Goal: Task Accomplishment & Management: Use online tool/utility

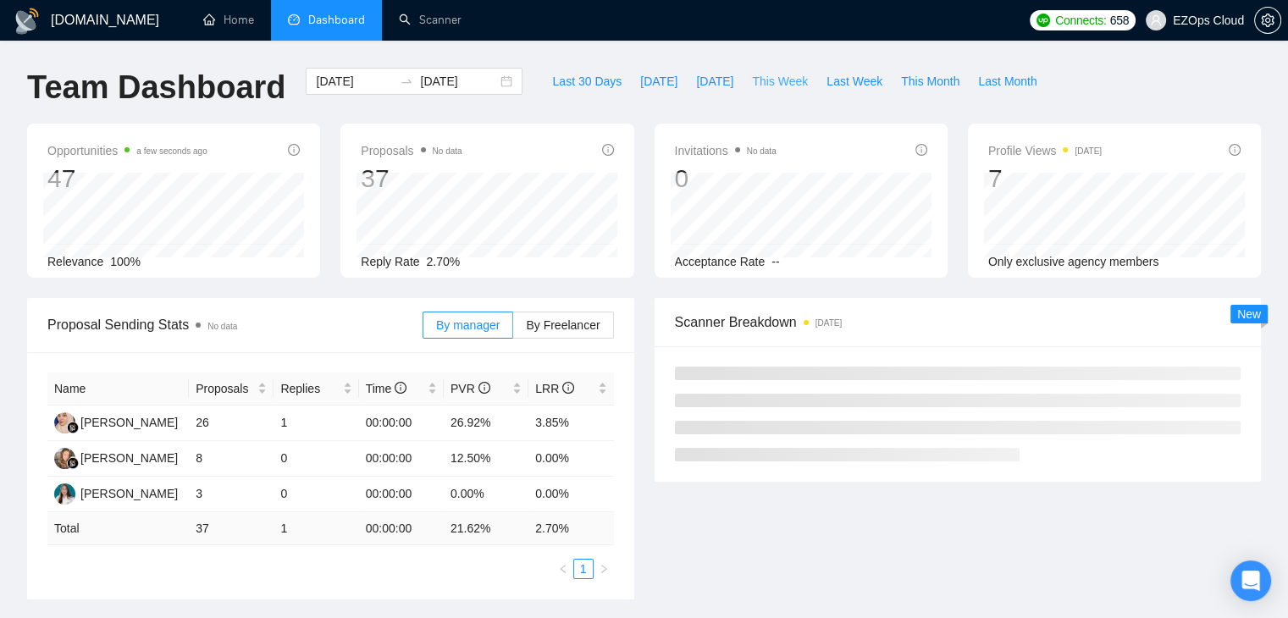
click at [774, 80] on span "This Week" at bounding box center [780, 81] width 56 height 19
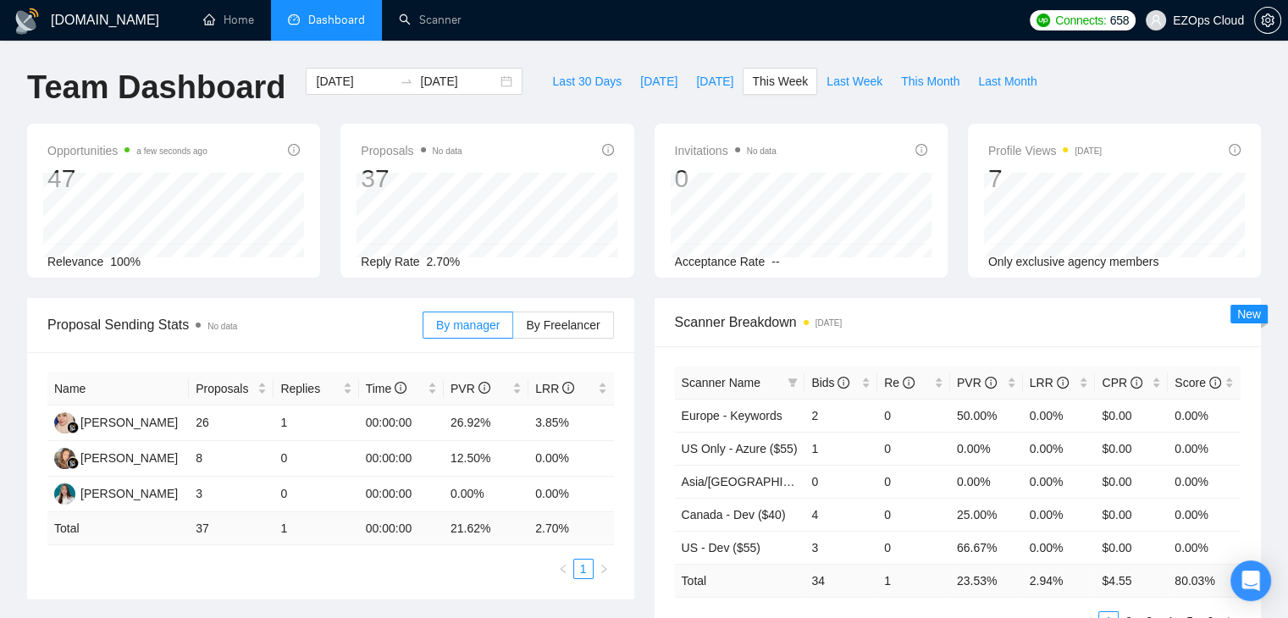
type input "[DATE]"
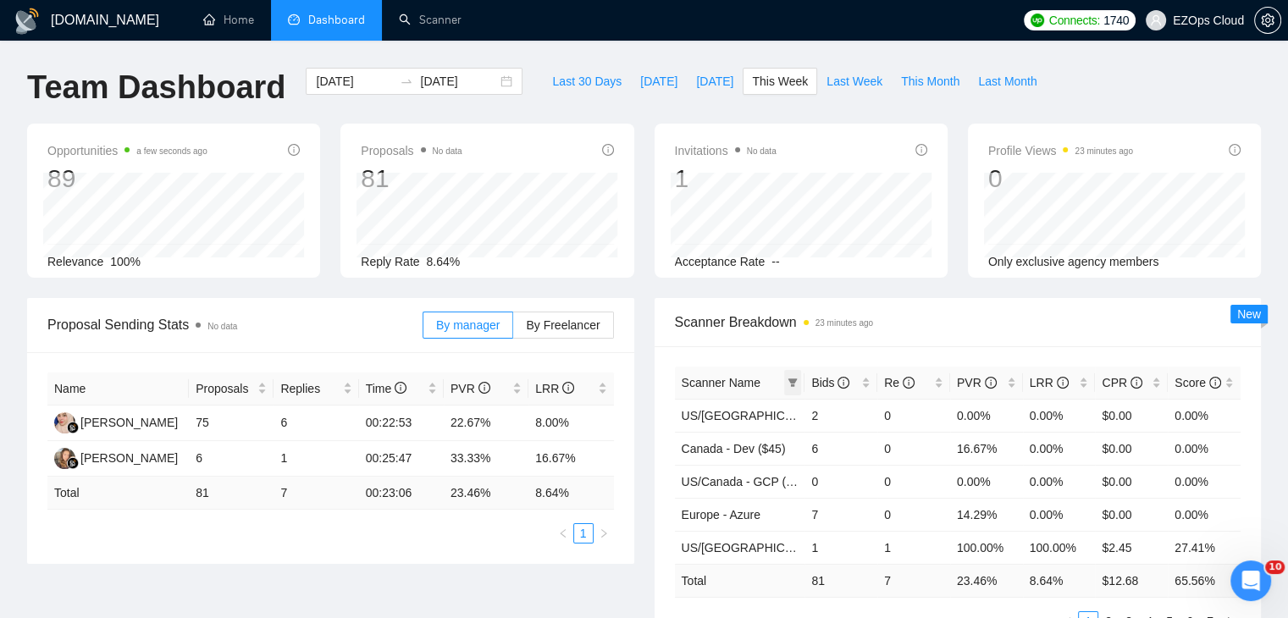
click at [793, 379] on icon "filter" at bounding box center [793, 383] width 9 height 8
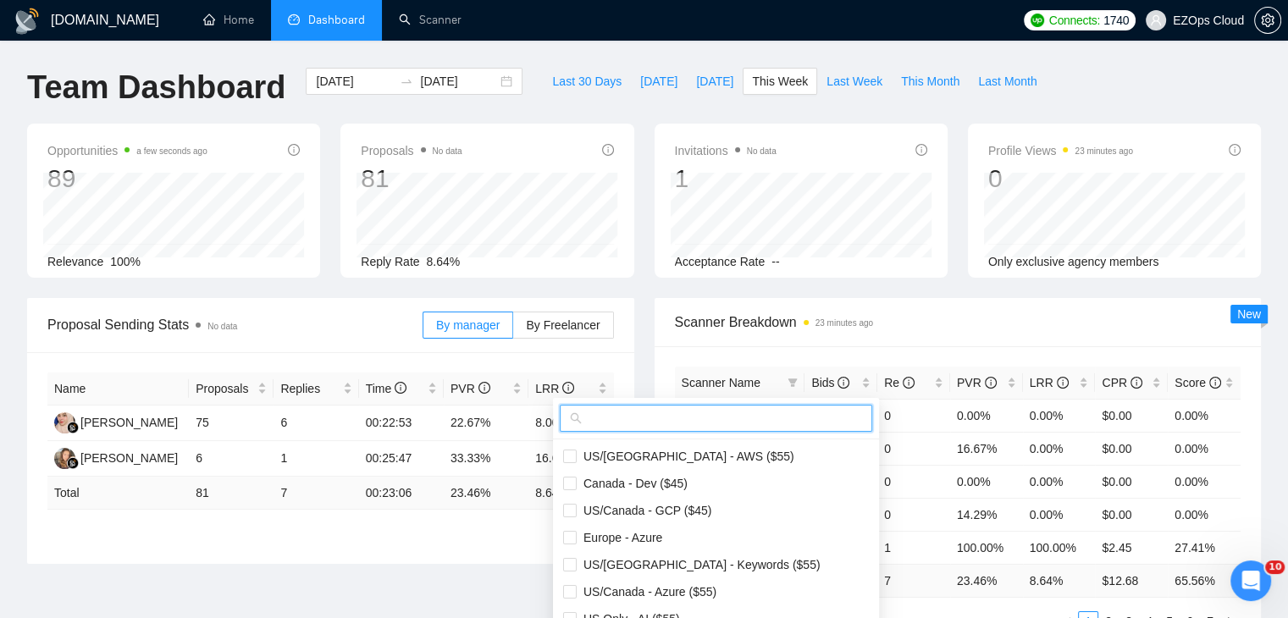
click at [739, 413] on input "text" at bounding box center [723, 418] width 277 height 19
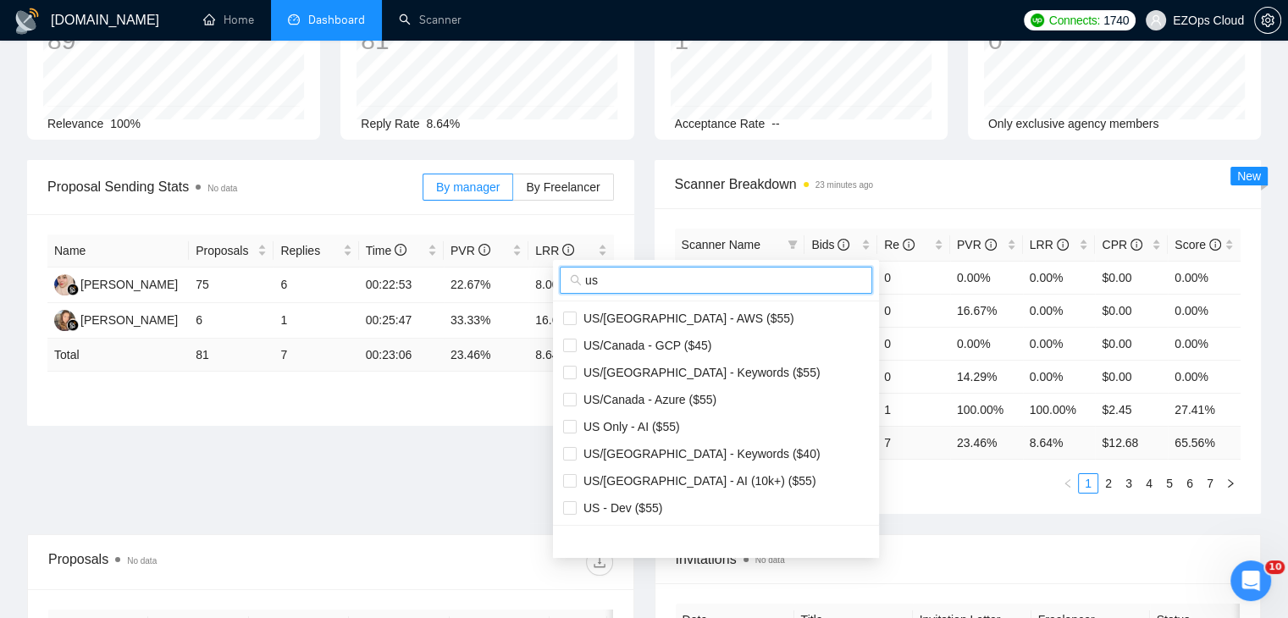
scroll to position [169, 0]
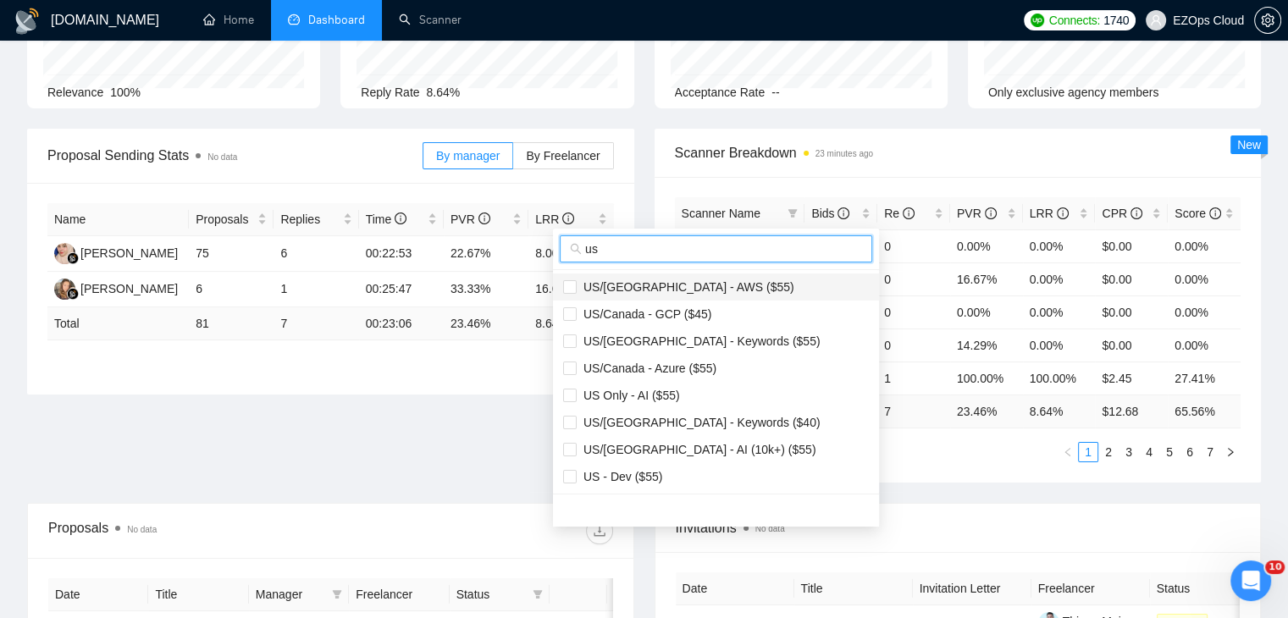
type input "us"
click at [722, 283] on span "US/[GEOGRAPHIC_DATA] - AWS ($55)" at bounding box center [716, 287] width 306 height 19
checkbox input "true"
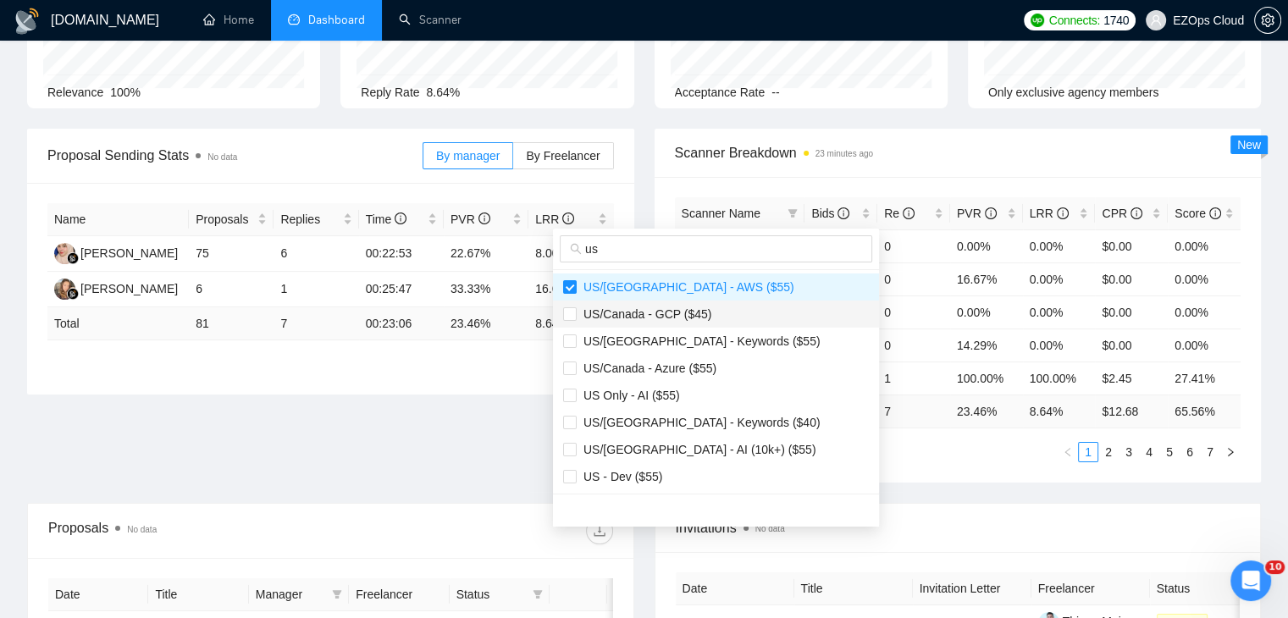
click at [707, 320] on span "US/Canada - GCP ($45)" at bounding box center [716, 314] width 306 height 19
checkbox input "true"
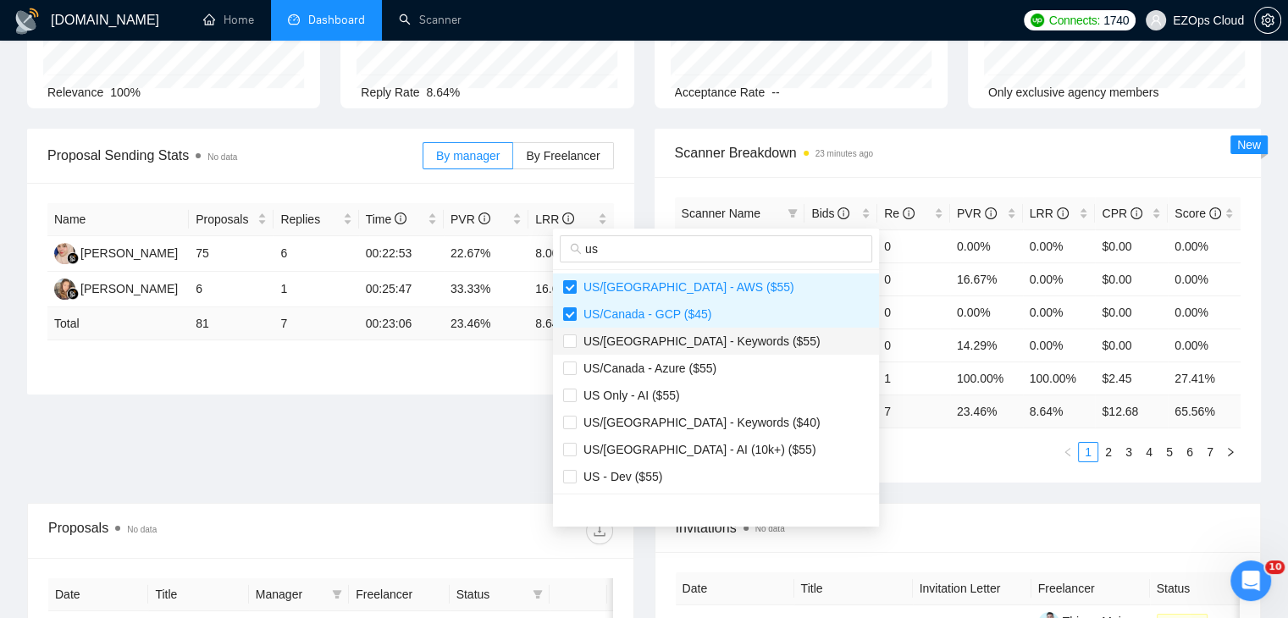
click at [709, 335] on span "US/[GEOGRAPHIC_DATA] - Keywords ($55)" at bounding box center [699, 342] width 244 height 14
checkbox input "true"
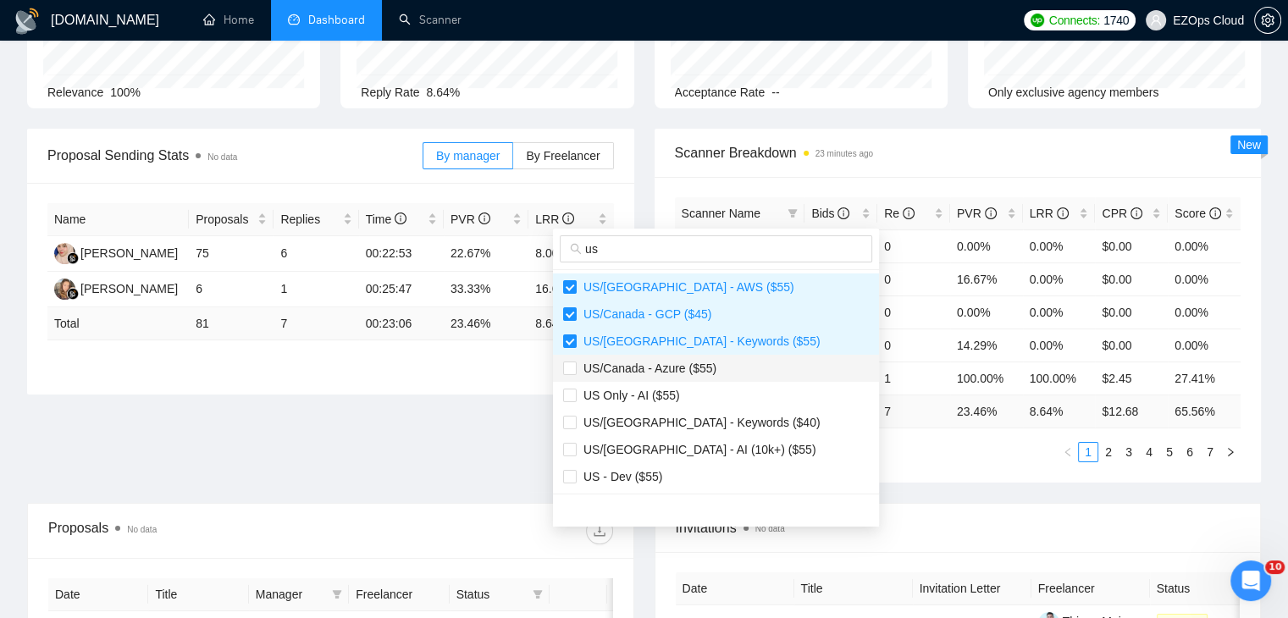
click at [718, 374] on span "US/Canada - Azure ($55)" at bounding box center [716, 368] width 306 height 19
checkbox input "true"
click at [718, 428] on span "US/[GEOGRAPHIC_DATA] - Keywords ($40)" at bounding box center [699, 423] width 244 height 14
checkbox input "true"
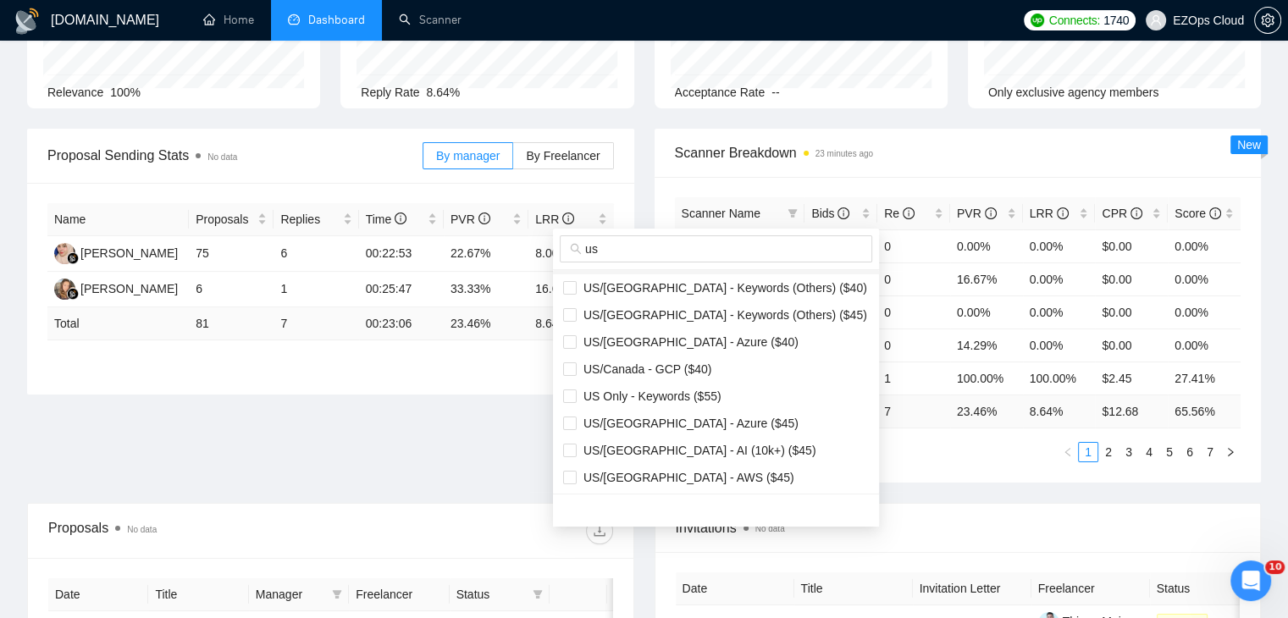
scroll to position [254, 0]
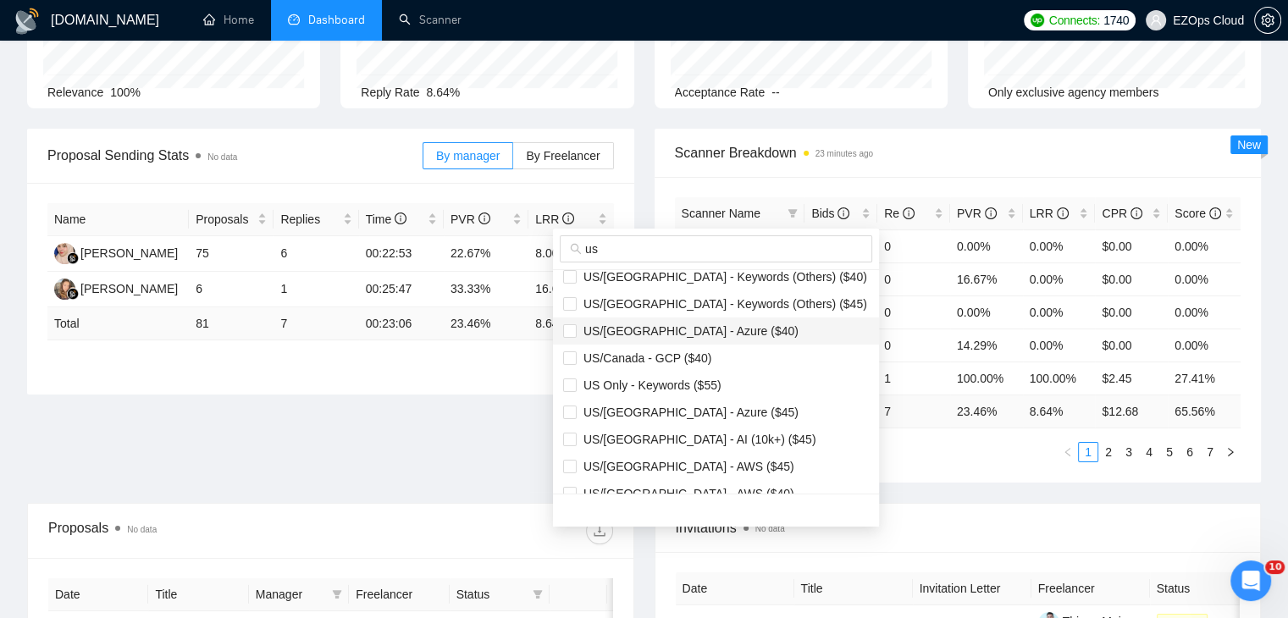
click at [695, 338] on span "US/[GEOGRAPHIC_DATA] - Azure ($40)" at bounding box center [716, 331] width 306 height 19
checkbox input "true"
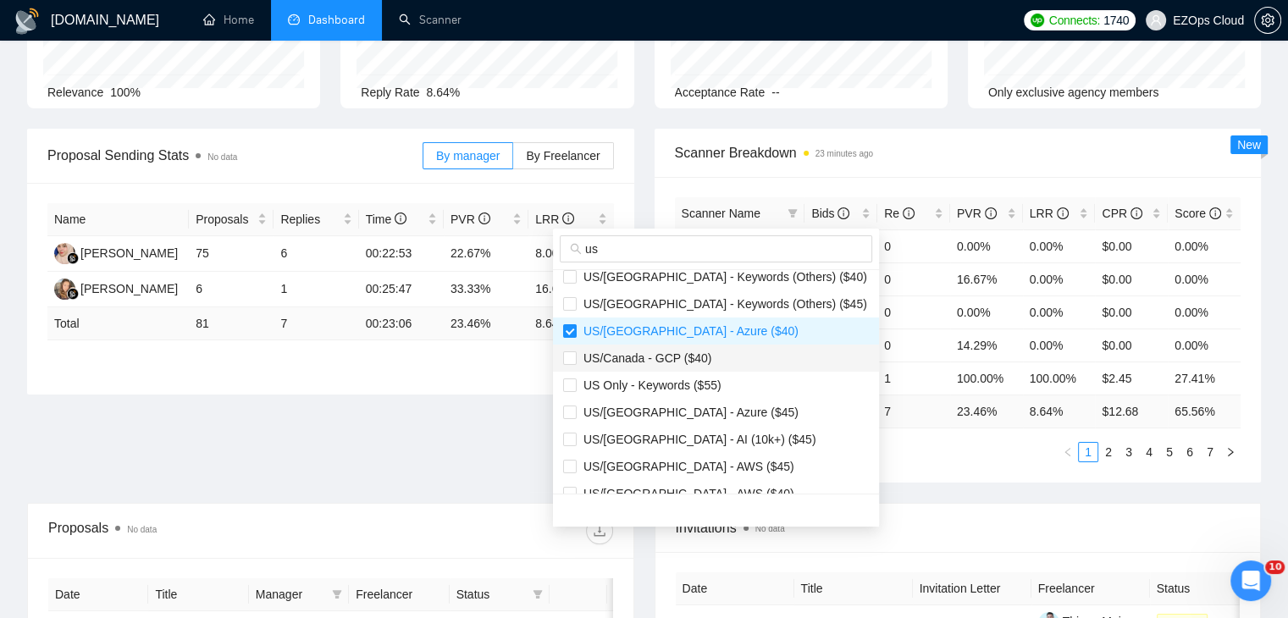
click at [714, 355] on span "US/Canada - GCP ($40)" at bounding box center [716, 358] width 306 height 19
checkbox input "true"
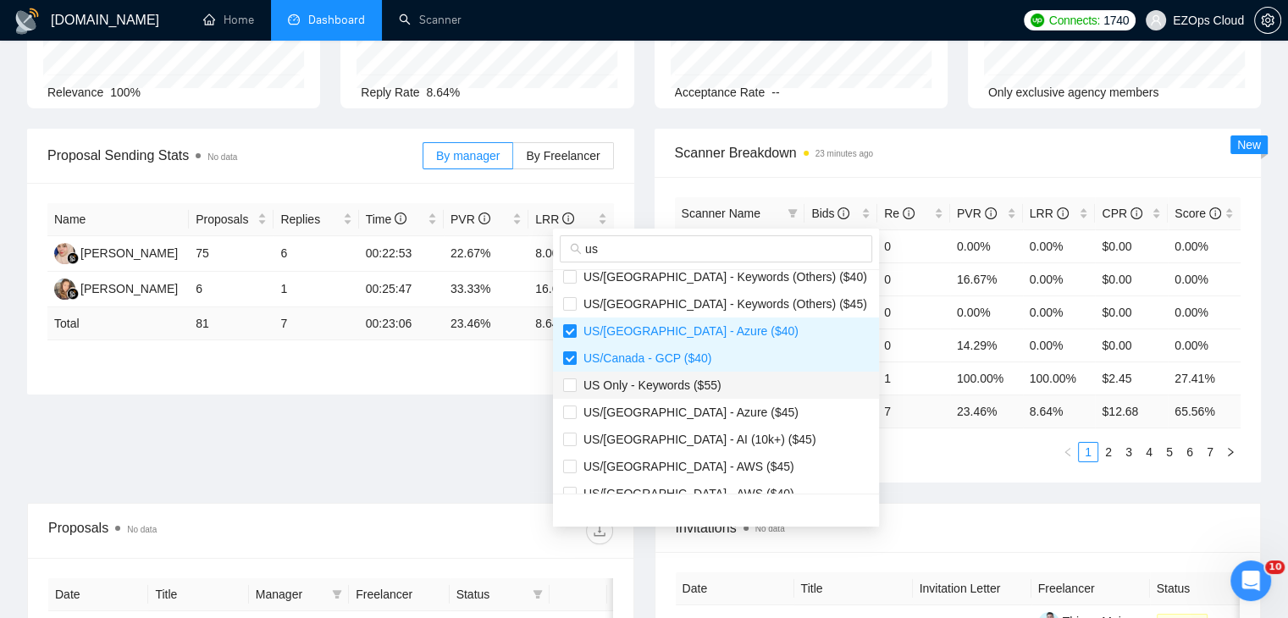
click at [727, 385] on span "US Only - Keywords ($55)" at bounding box center [716, 385] width 306 height 19
checkbox input "true"
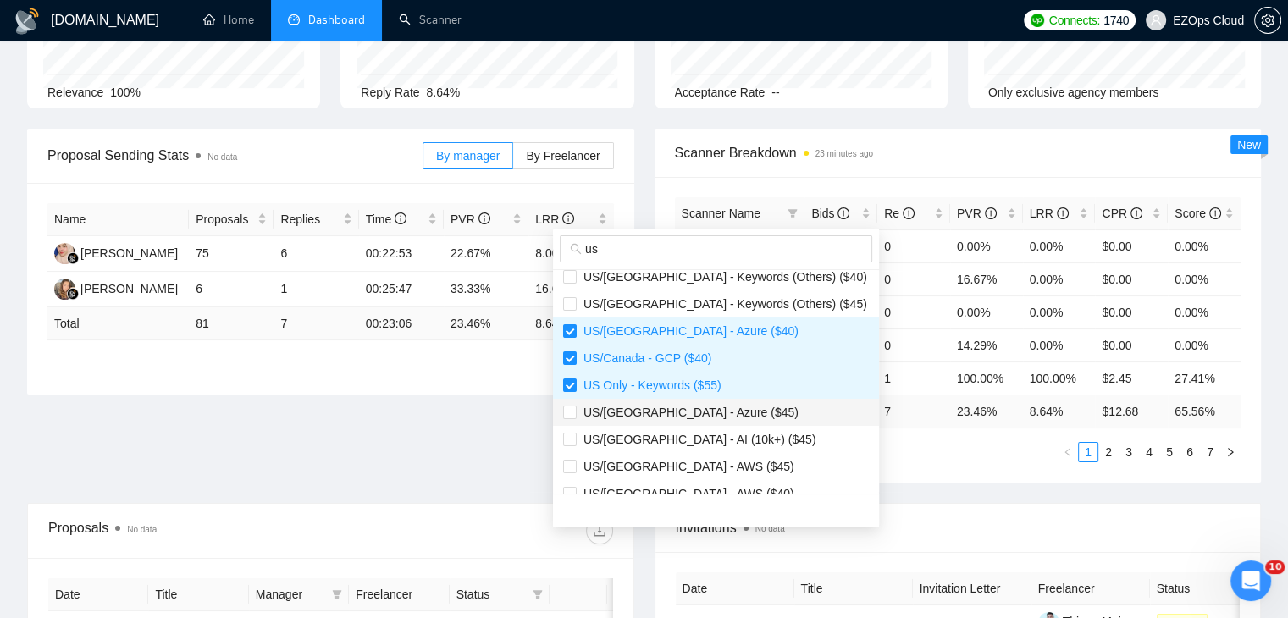
click at [730, 409] on span "US/[GEOGRAPHIC_DATA] - Azure ($45)" at bounding box center [716, 412] width 306 height 19
checkbox input "true"
click at [728, 474] on span "US/[GEOGRAPHIC_DATA] - AWS ($45)" at bounding box center [716, 466] width 306 height 19
checkbox input "true"
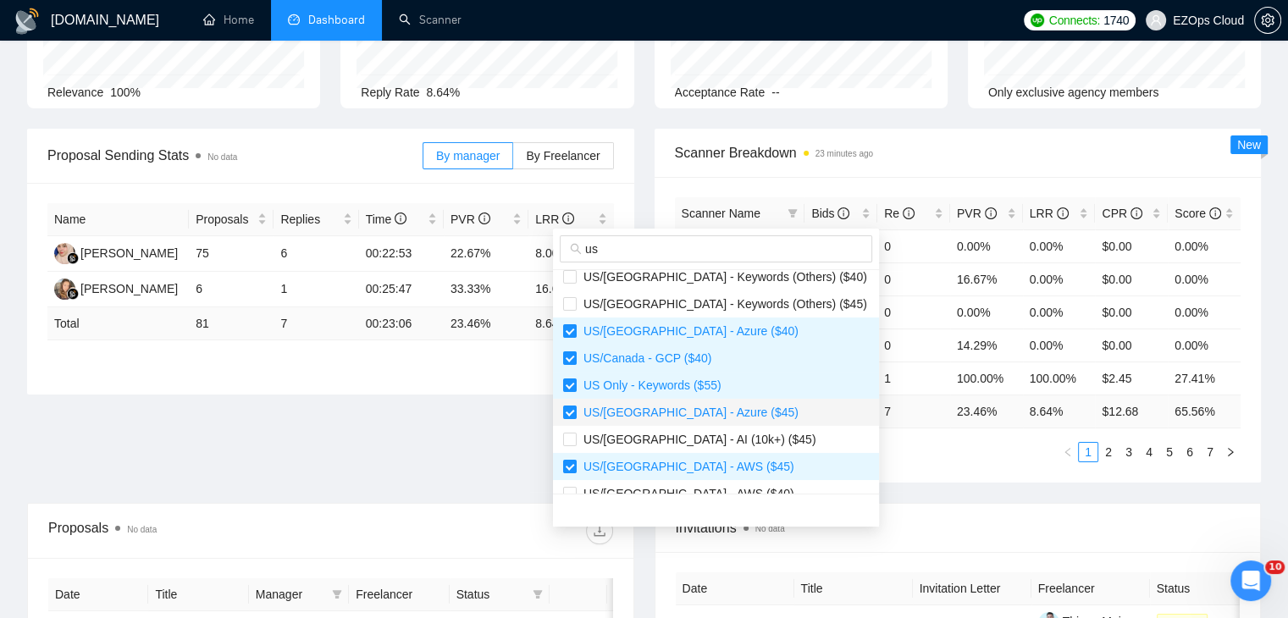
scroll to position [339, 0]
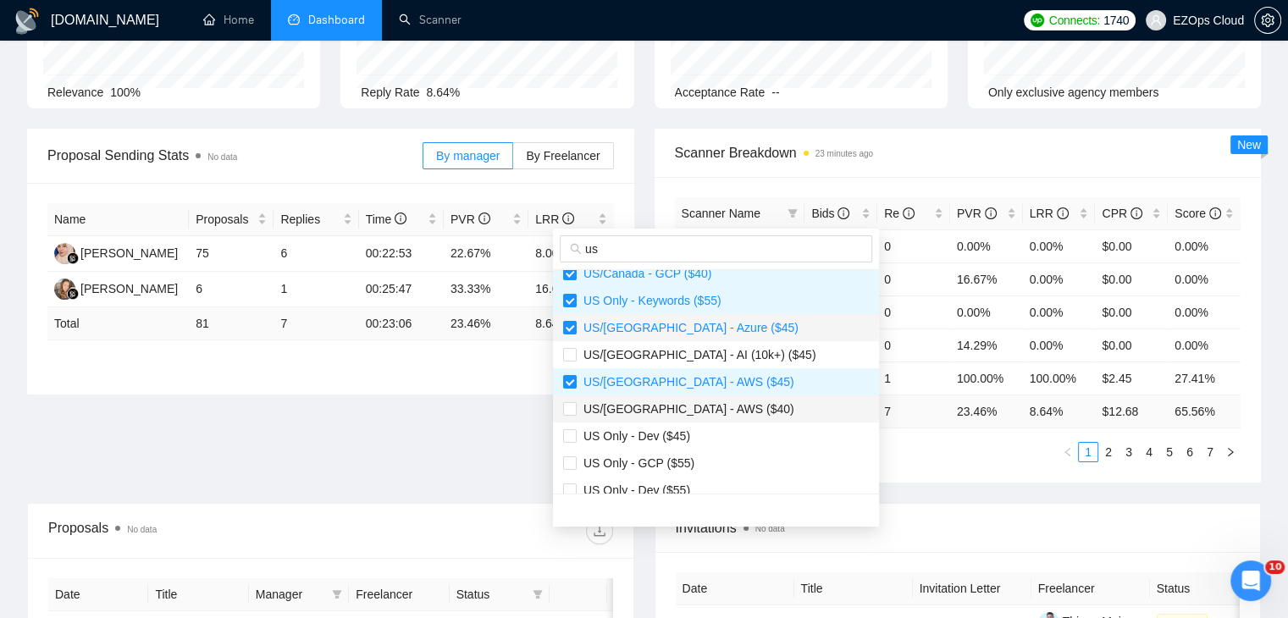
click at [715, 407] on span "US/[GEOGRAPHIC_DATA] - AWS ($40)" at bounding box center [716, 409] width 306 height 19
checkbox input "true"
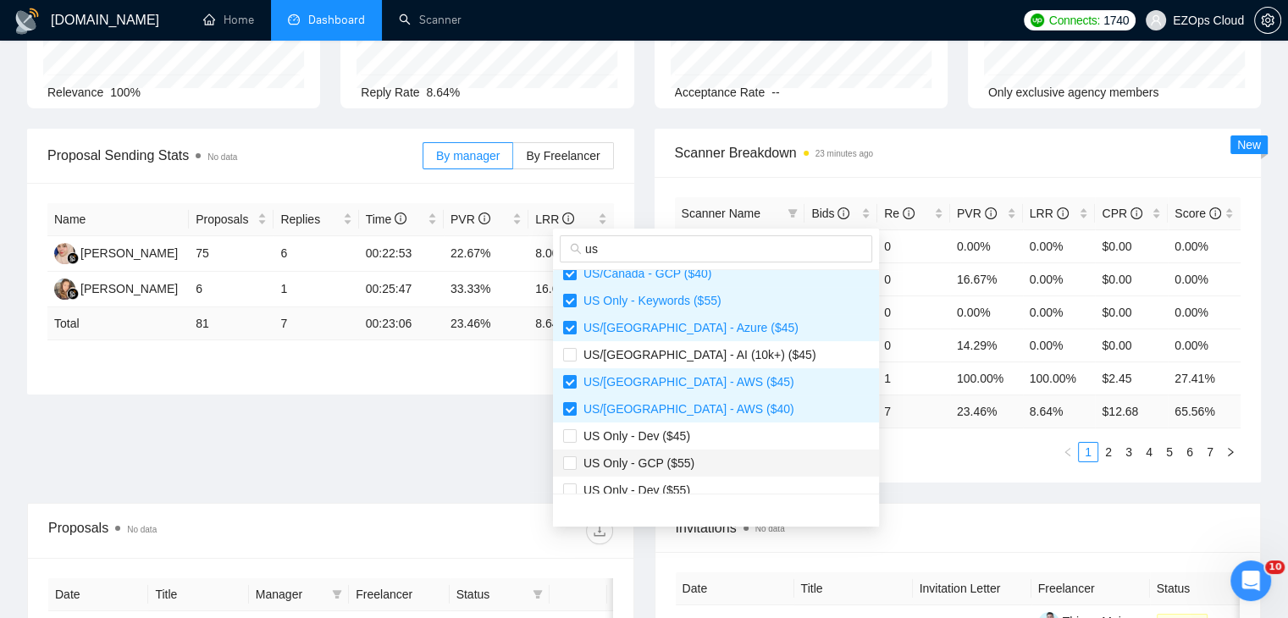
click at [709, 462] on span "US Only - GCP ($55)" at bounding box center [716, 463] width 306 height 19
checkbox input "true"
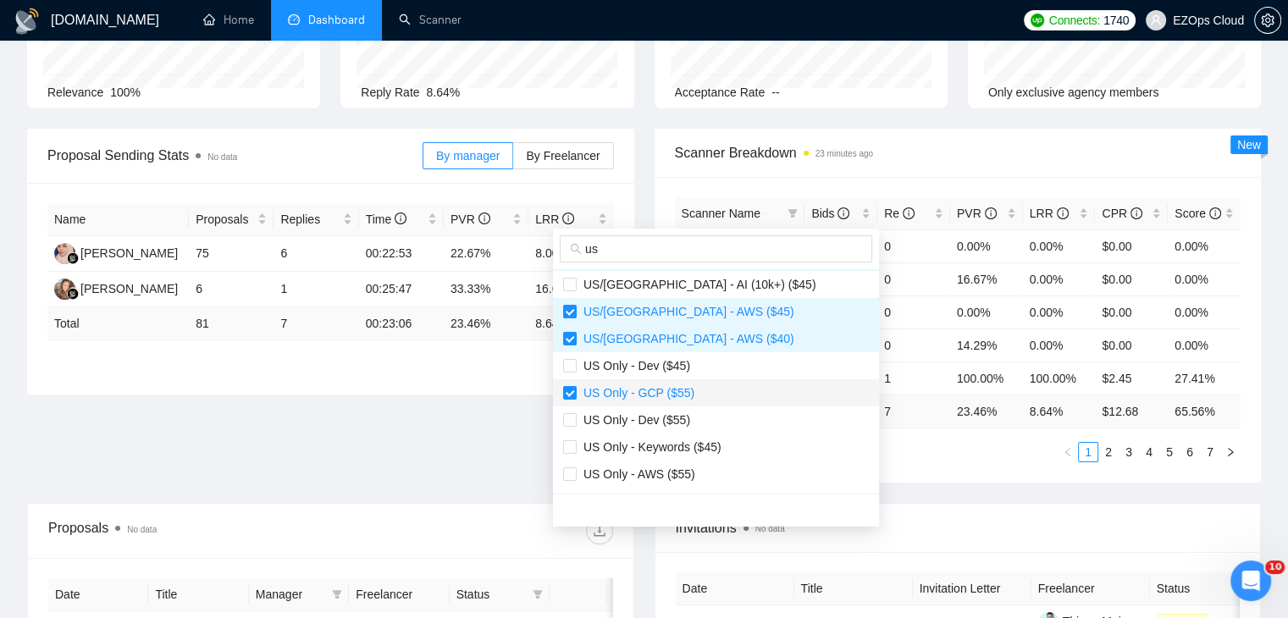
scroll to position [508, 0]
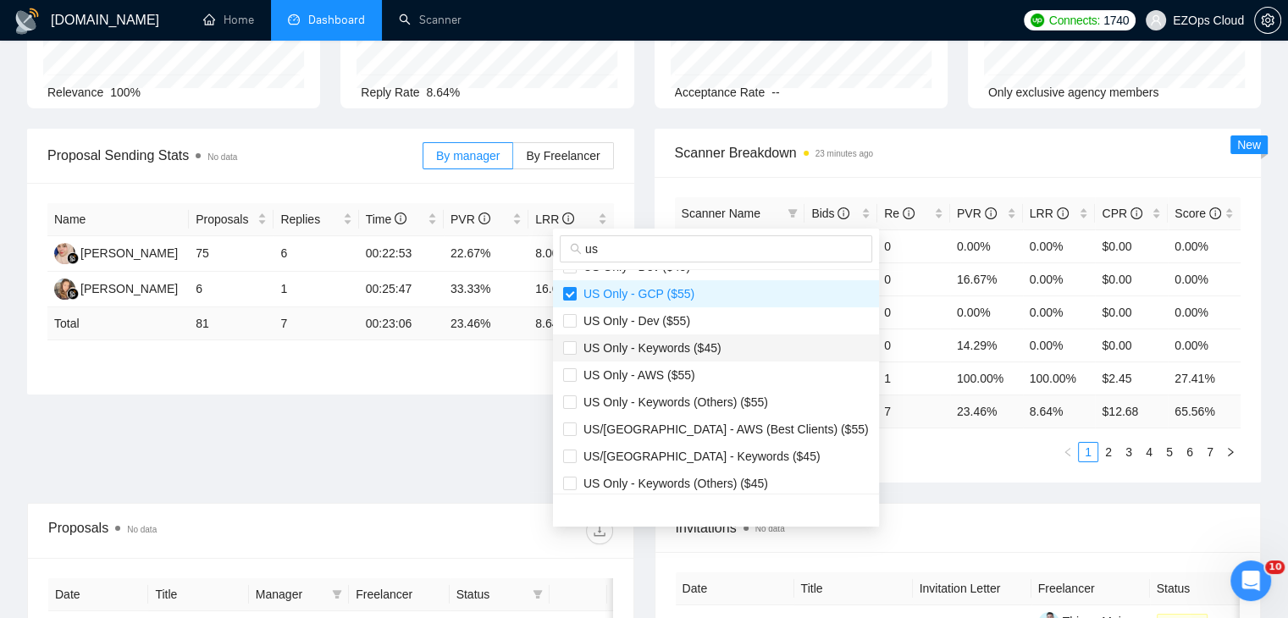
click at [717, 353] on span "US Only - Keywords ($45)" at bounding box center [716, 348] width 306 height 19
checkbox input "true"
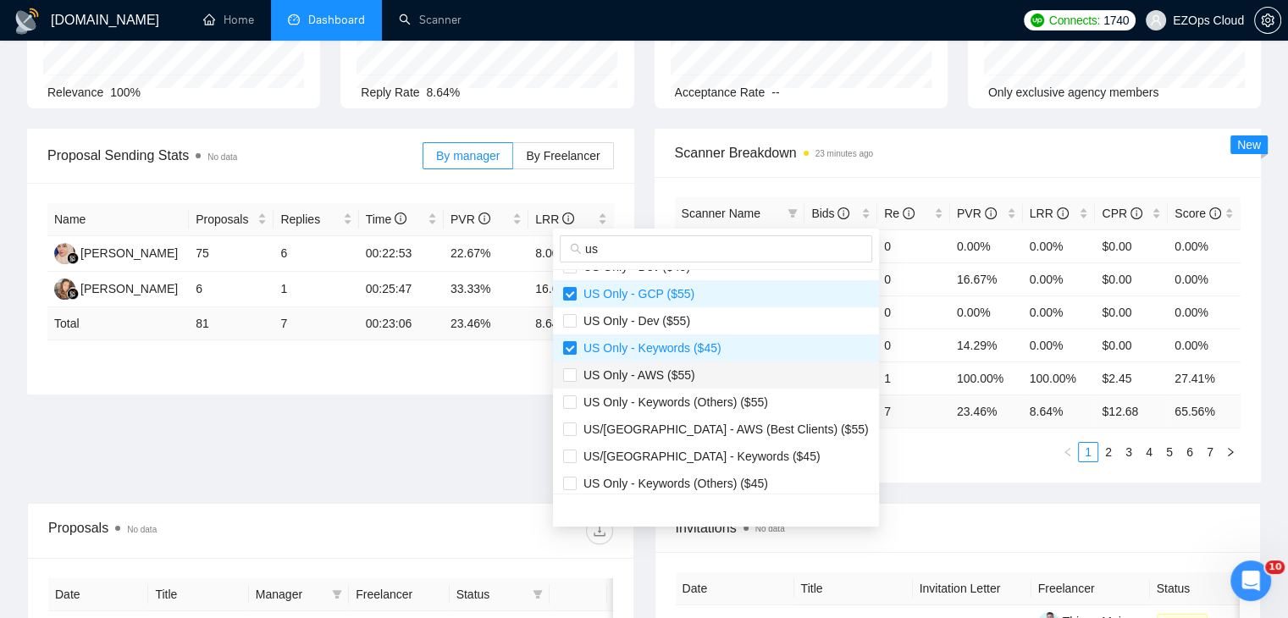
click at [723, 379] on span "US Only - AWS ($55)" at bounding box center [716, 375] width 306 height 19
checkbox input "true"
click at [711, 460] on span "US/[GEOGRAPHIC_DATA] - Keywords ($45)" at bounding box center [699, 457] width 244 height 14
checkbox input "true"
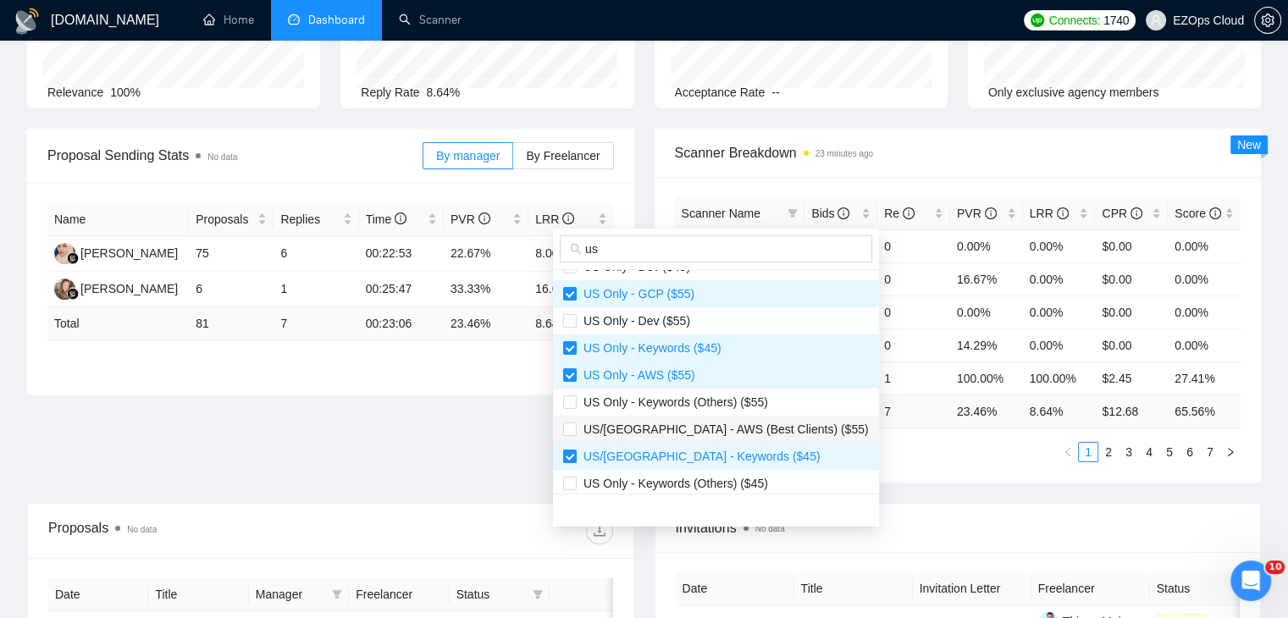
click at [732, 436] on span "US/[GEOGRAPHIC_DATA] - AWS (Best Clients) ($55)" at bounding box center [716, 429] width 306 height 19
checkbox input "true"
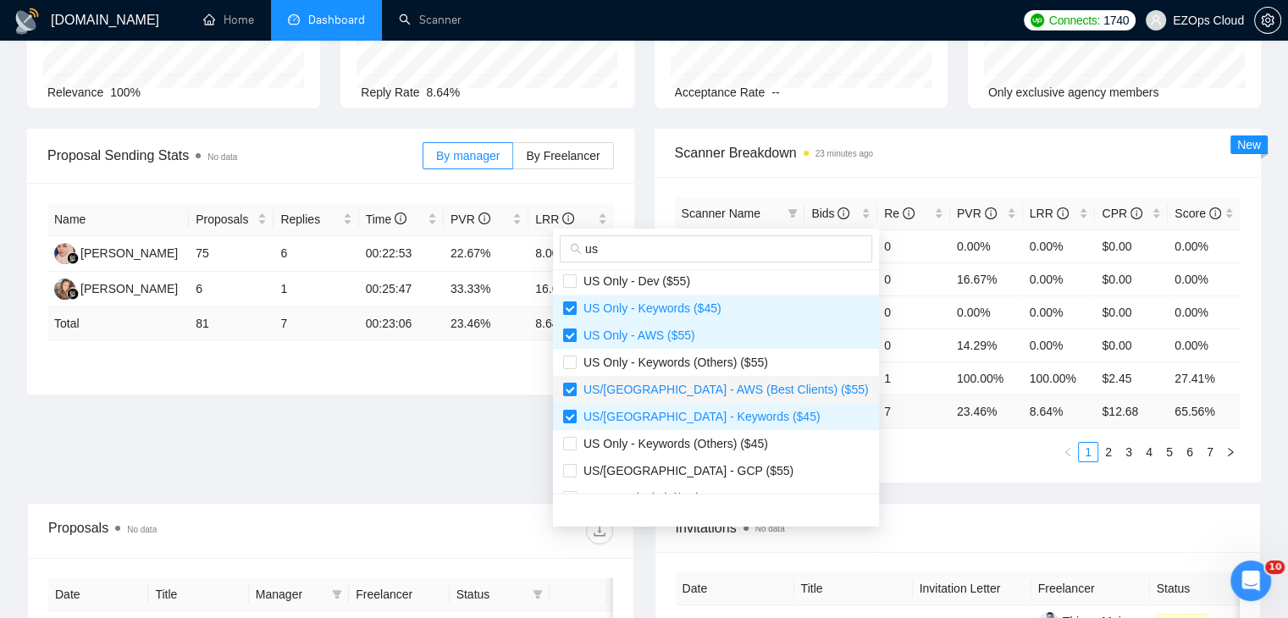
scroll to position [569, 0]
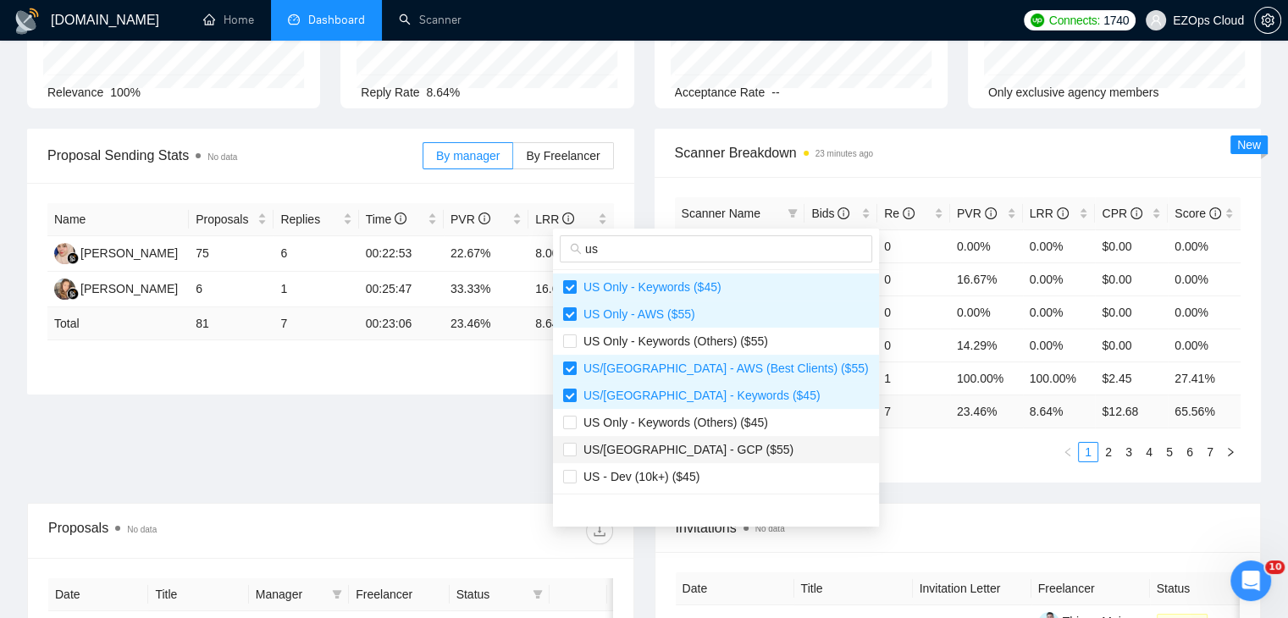
click at [728, 444] on span "US/[GEOGRAPHIC_DATA] - GCP ($55)" at bounding box center [716, 449] width 306 height 19
checkbox input "true"
click at [965, 457] on ul "1 2 3 4 5 6 7" at bounding box center [958, 452] width 567 height 20
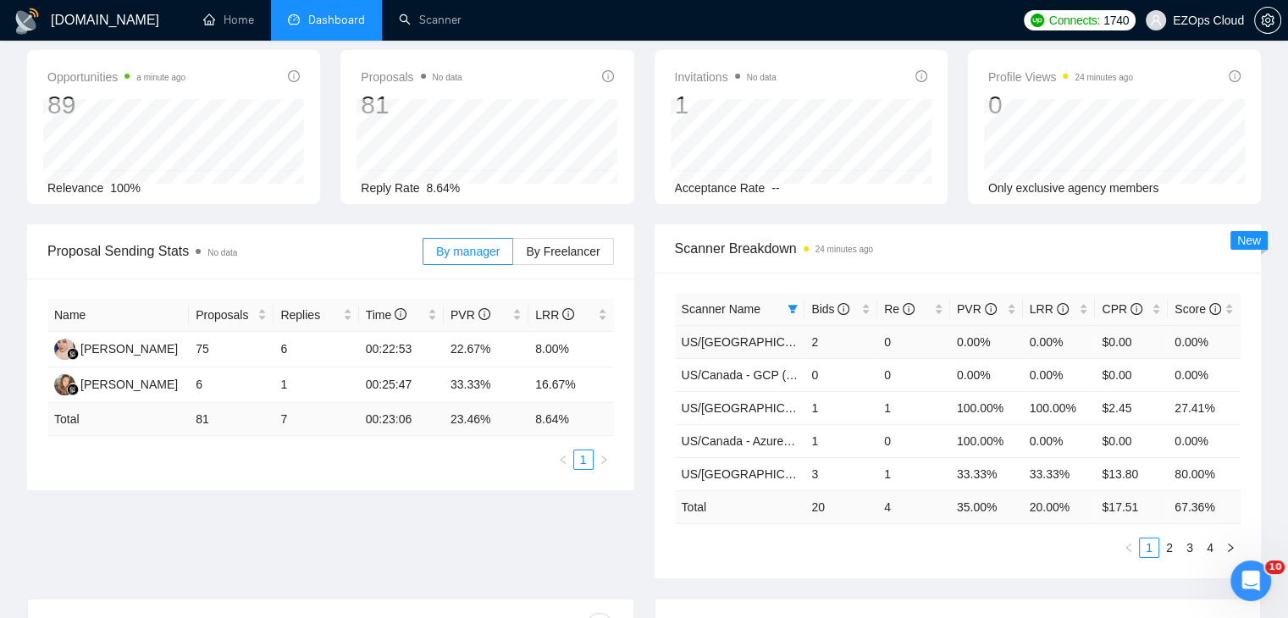
scroll to position [0, 0]
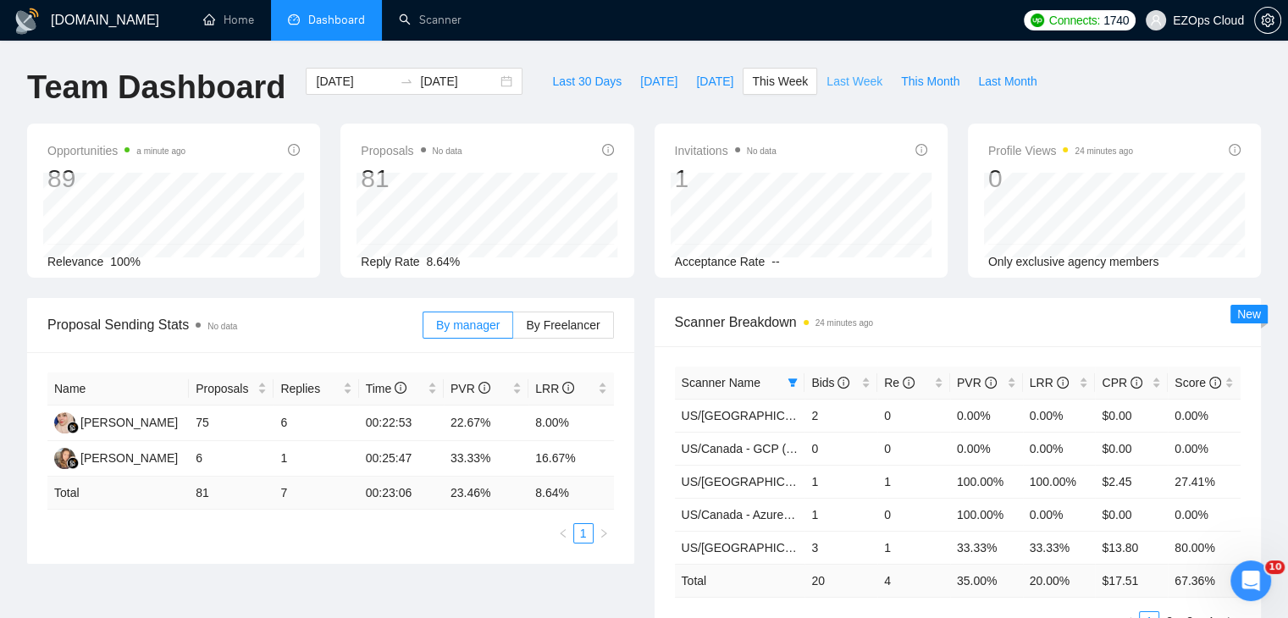
click at [850, 69] on button "Last Week" at bounding box center [854, 81] width 75 height 27
type input "[DATE]"
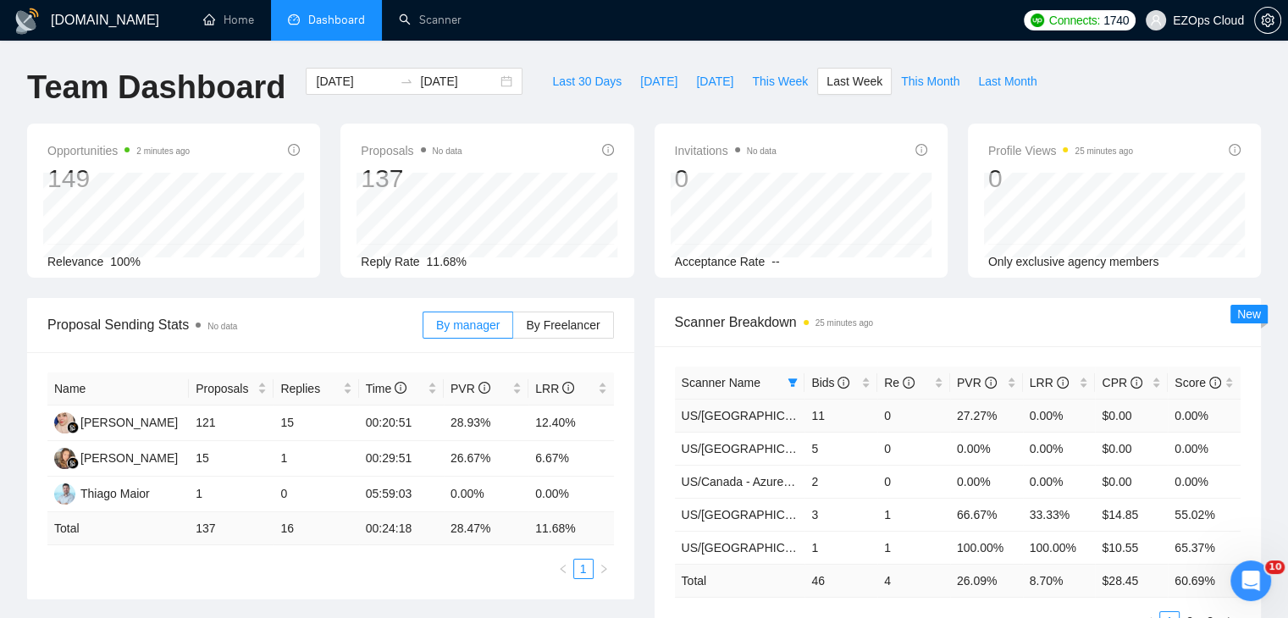
scroll to position [169, 0]
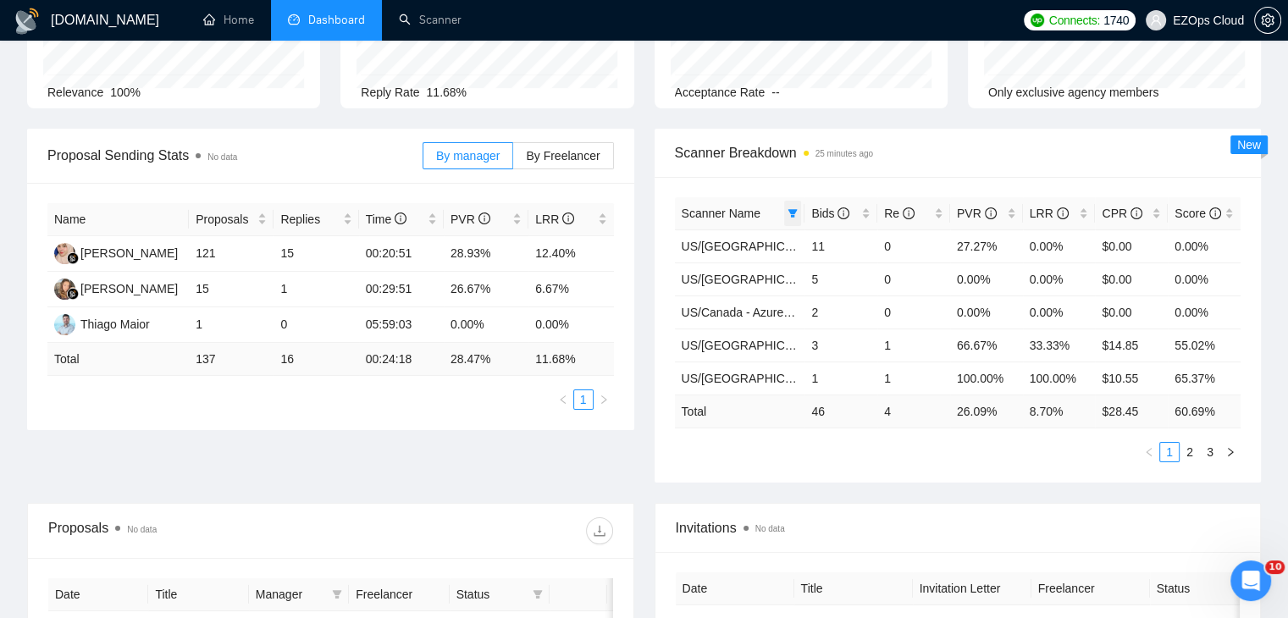
click at [800, 208] on span at bounding box center [792, 213] width 17 height 25
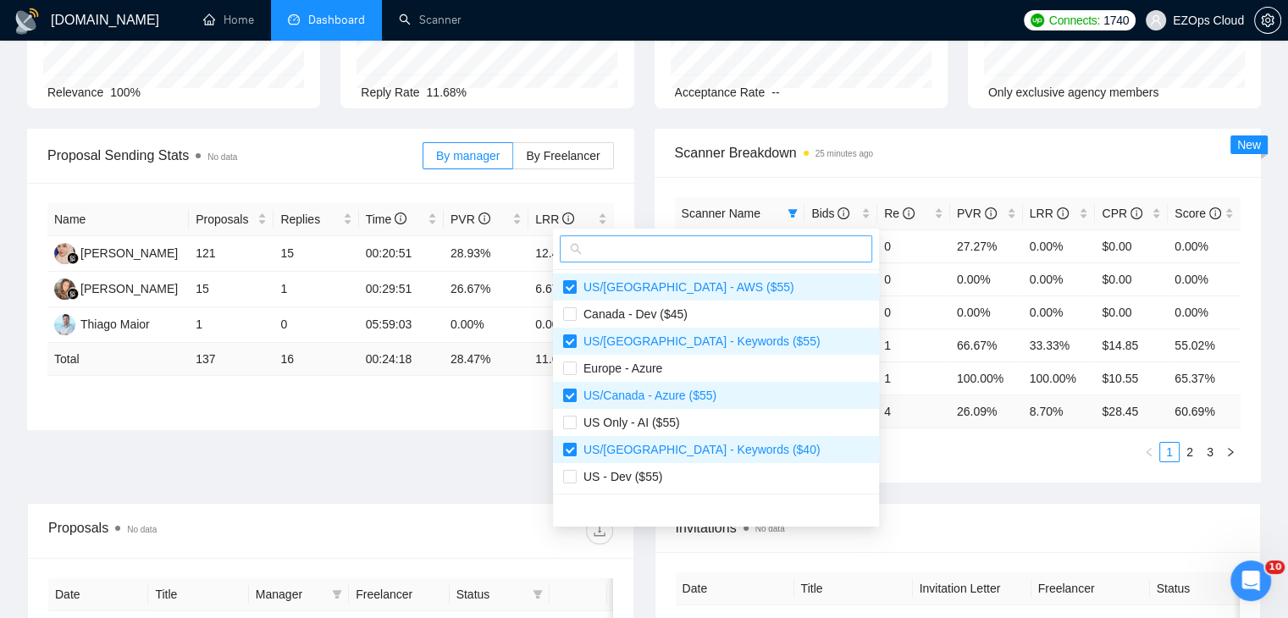
click at [688, 254] on input "text" at bounding box center [723, 249] width 277 height 19
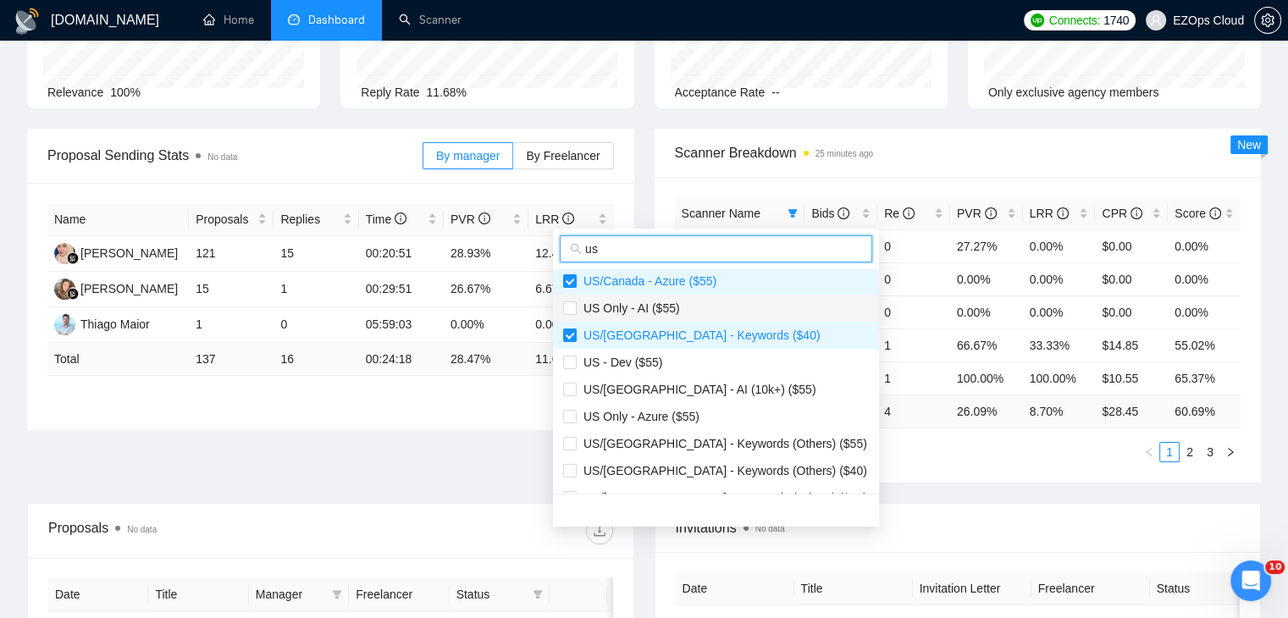
scroll to position [85, 0]
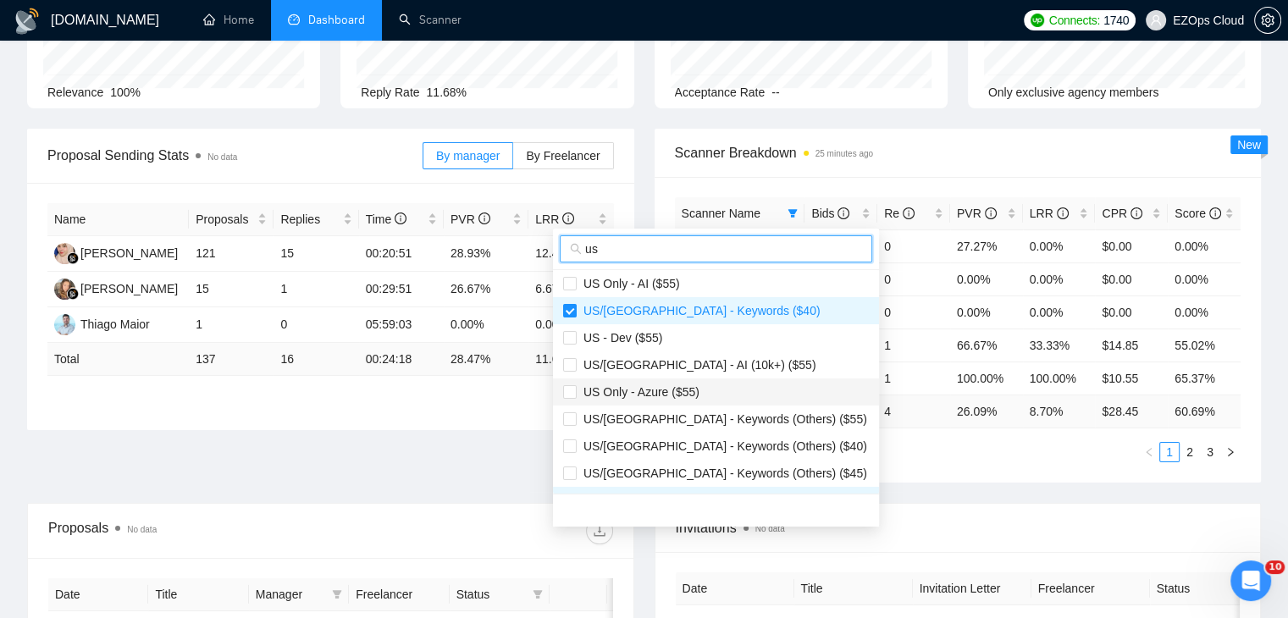
type input "us"
click at [697, 399] on span "US Only - Azure ($55)" at bounding box center [716, 392] width 306 height 19
checkbox input "true"
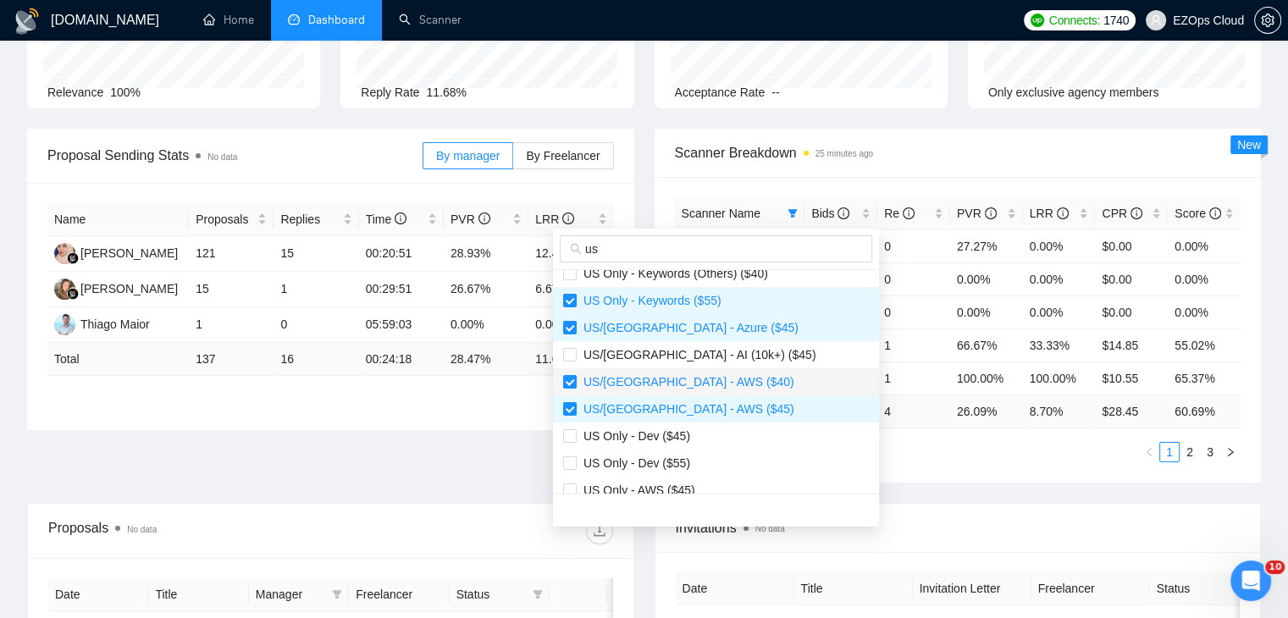
scroll to position [424, 0]
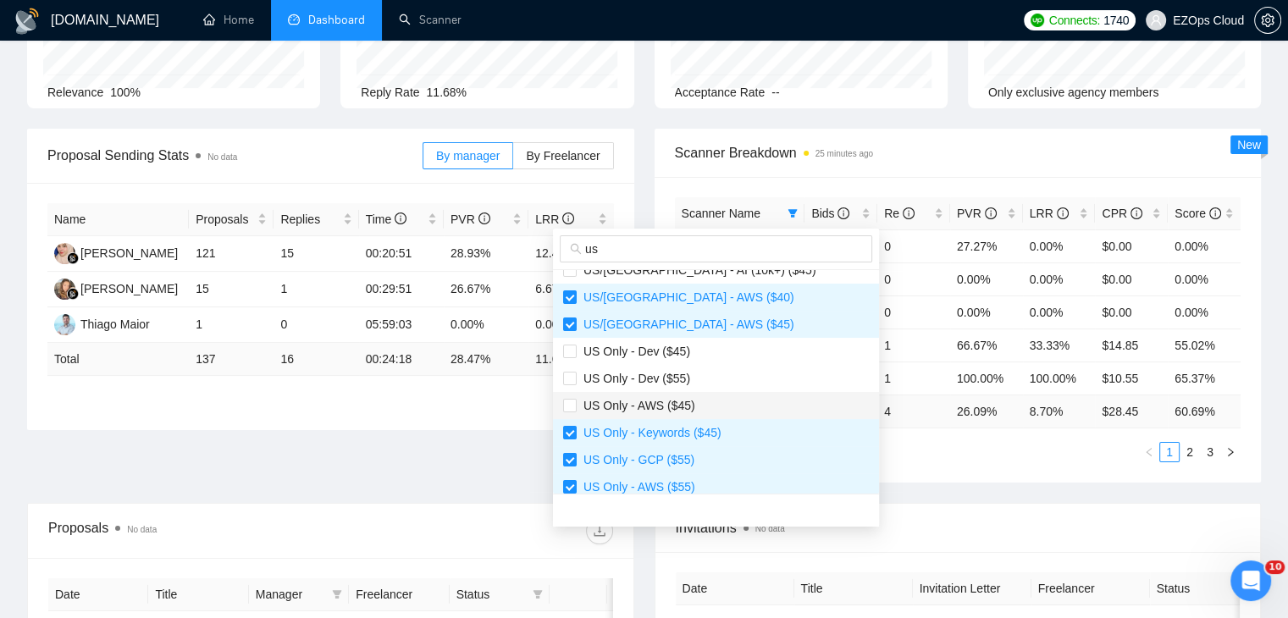
click at [727, 413] on span "US Only - AWS ($45)" at bounding box center [716, 405] width 306 height 19
checkbox input "true"
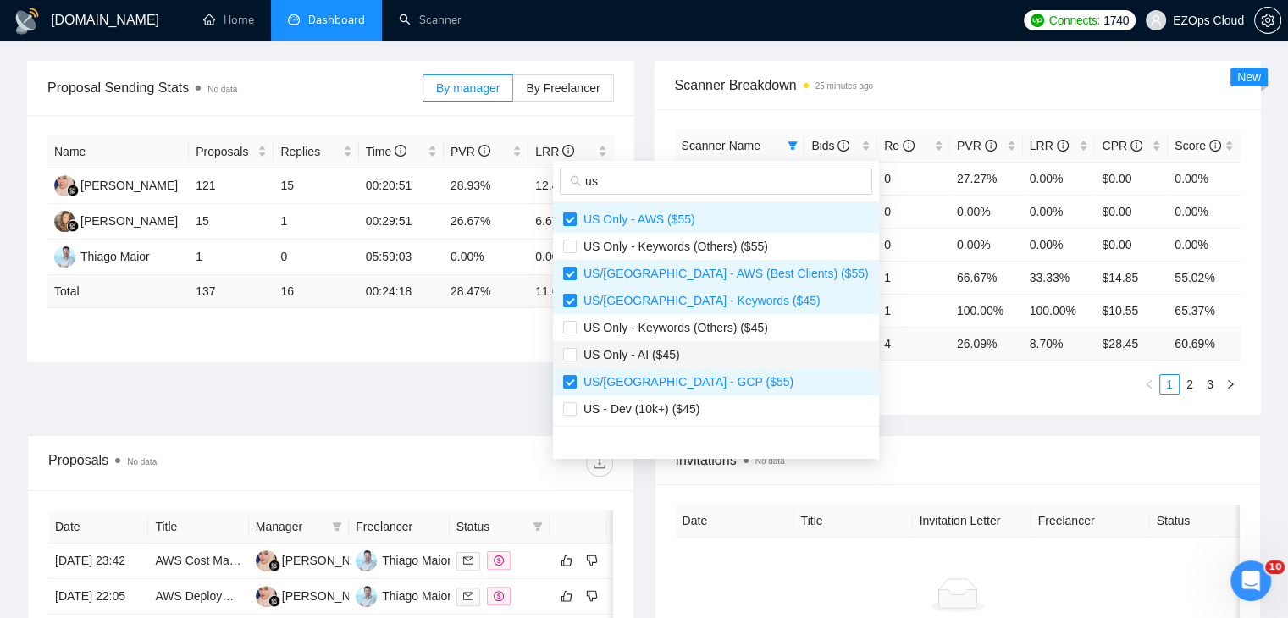
scroll to position [339, 0]
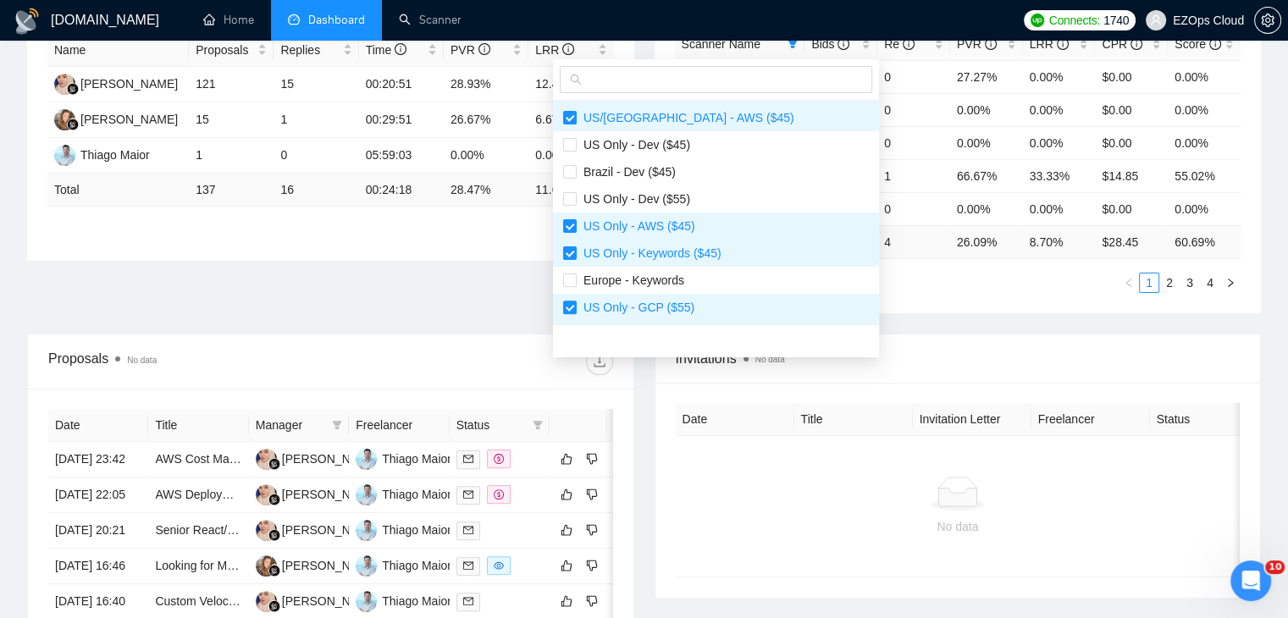
click at [928, 309] on div "Scanner Name Bids Re PVR LRR CPR Score [GEOGRAPHIC_DATA]/[GEOGRAPHIC_DATA] - AW…" at bounding box center [958, 161] width 607 height 306
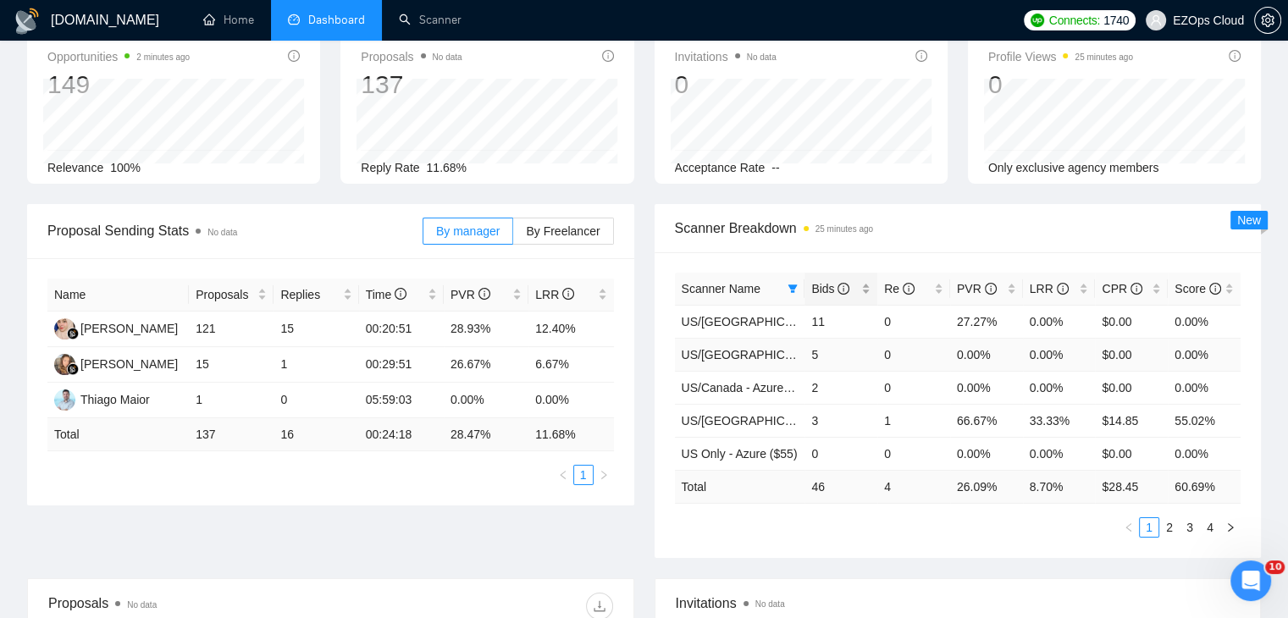
scroll to position [85, 0]
